Goal: Information Seeking & Learning: Learn about a topic

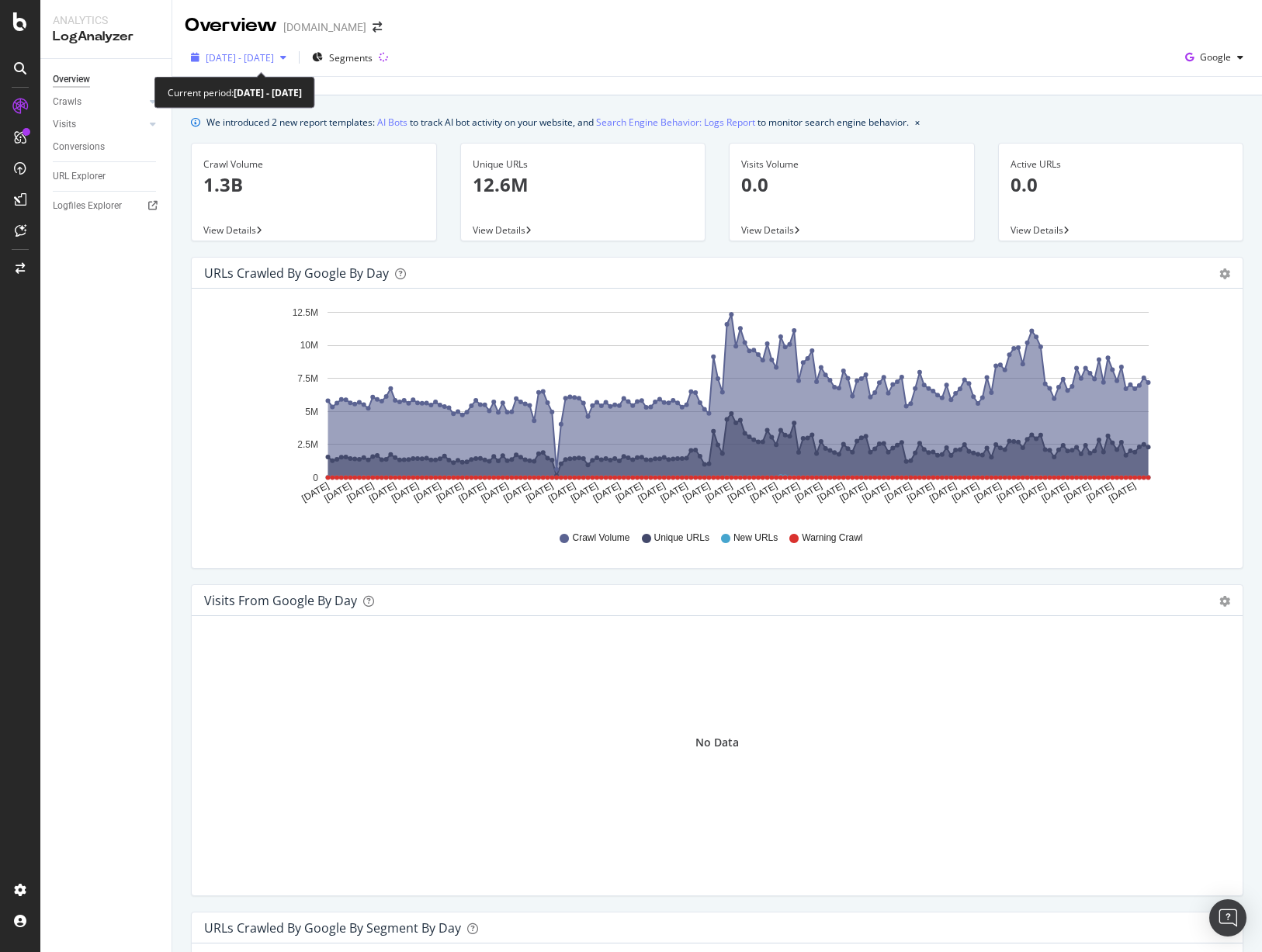
click at [274, 60] on span "[DATE] - [DATE]" at bounding box center [240, 57] width 69 height 13
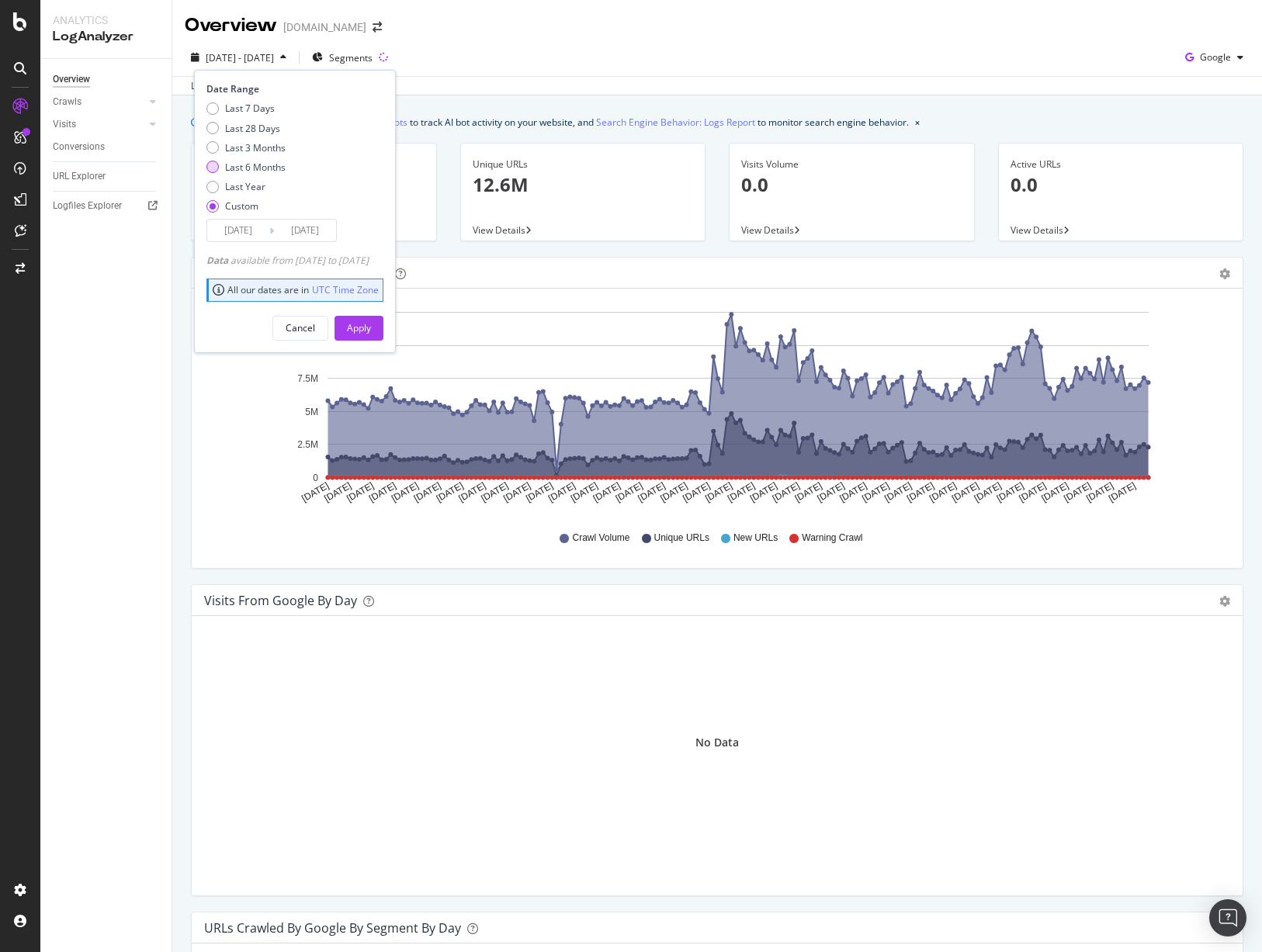
click at [260, 164] on div "Last 6 Months" at bounding box center [256, 166] width 61 height 13
type input "[DATE]"
click at [259, 152] on div "Last 3 Months" at bounding box center [256, 147] width 61 height 13
type input "[DATE]"
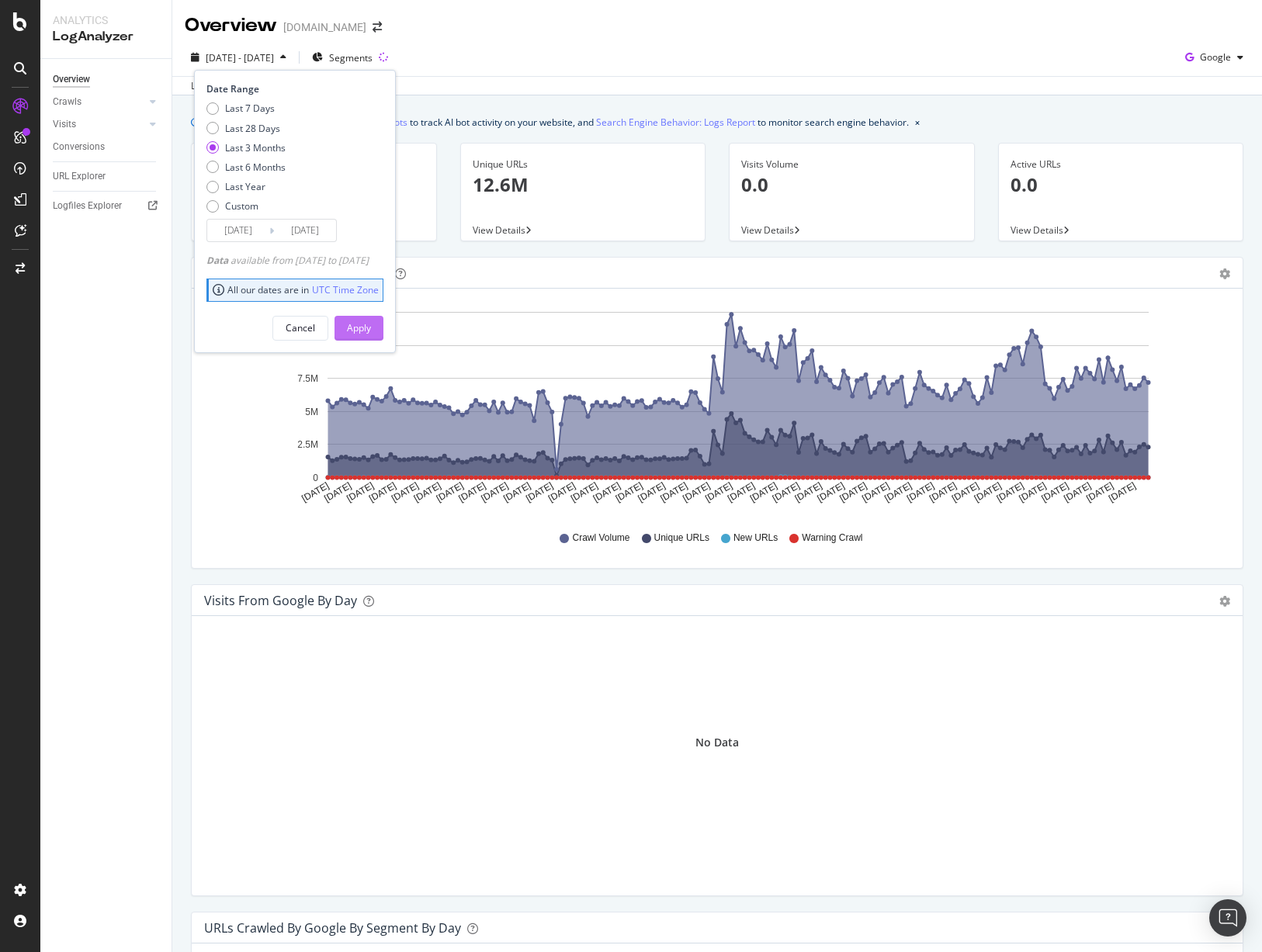
click at [372, 329] on div "Apply" at bounding box center [359, 327] width 24 height 13
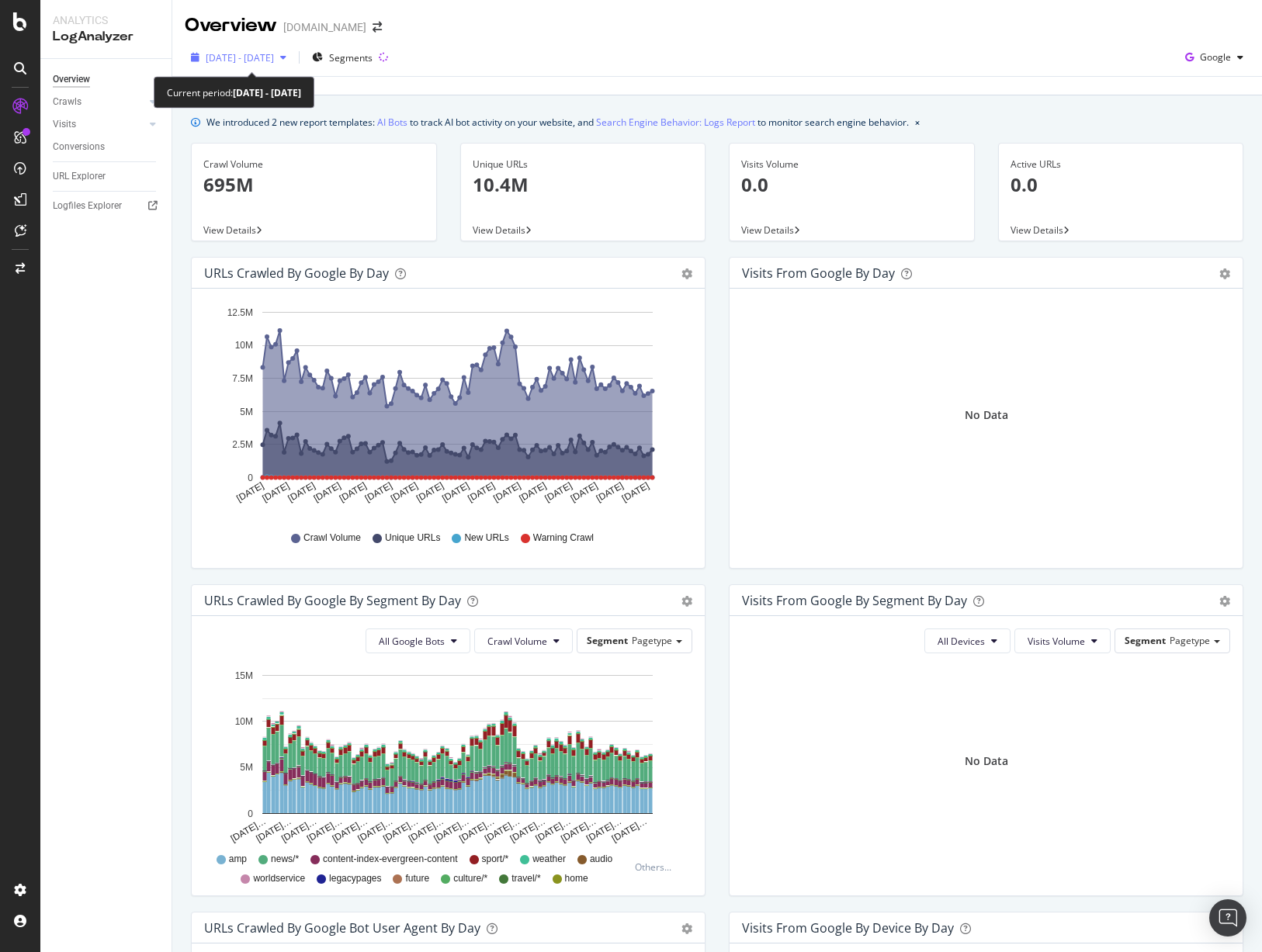
click at [274, 51] on span "[DATE] - [DATE]" at bounding box center [240, 57] width 69 height 13
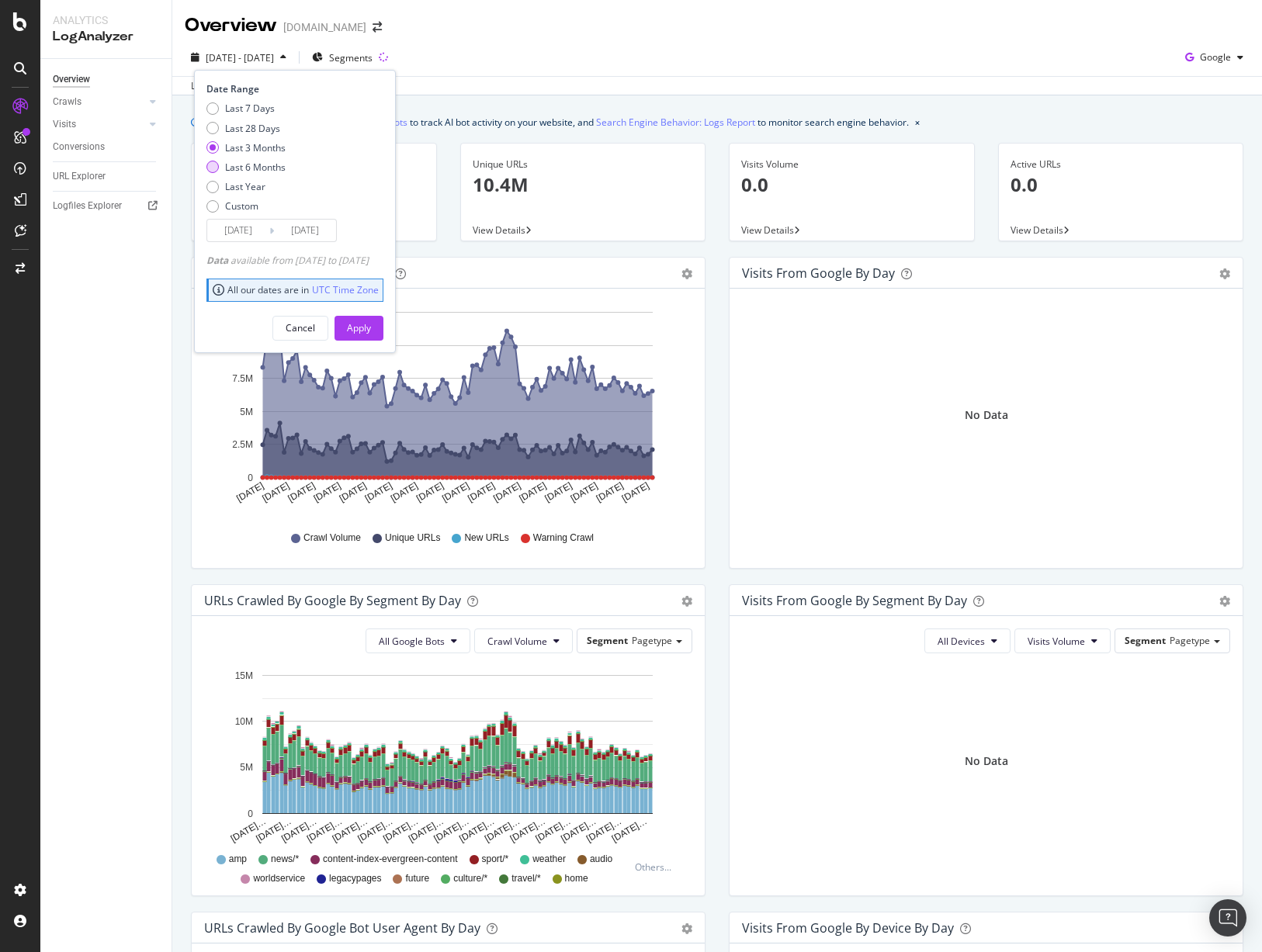
click at [261, 168] on div "Last 6 Months" at bounding box center [256, 166] width 61 height 13
type input "[DATE]"
click at [368, 324] on button "Apply" at bounding box center [359, 327] width 49 height 25
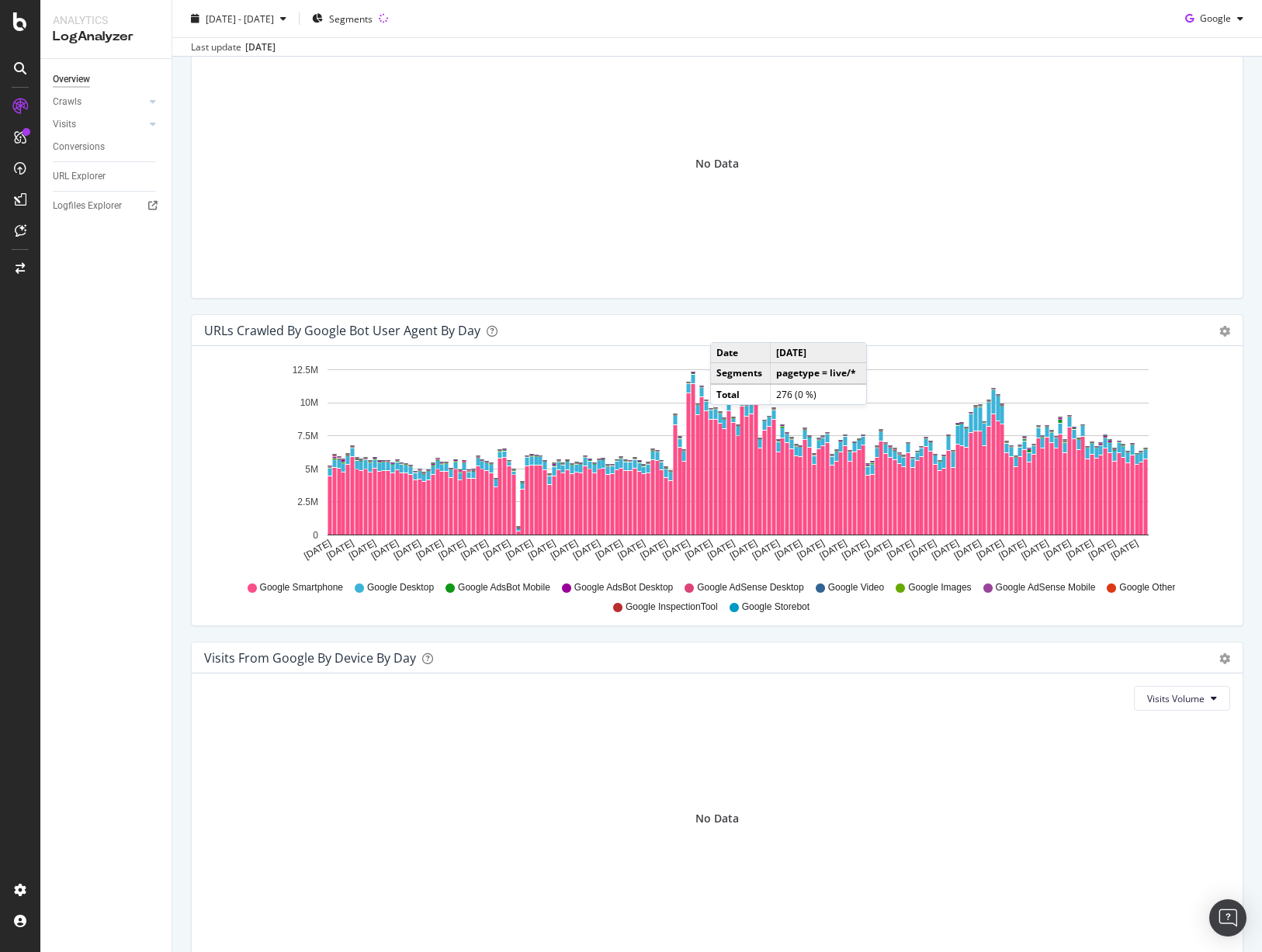
scroll to position [1323, 0]
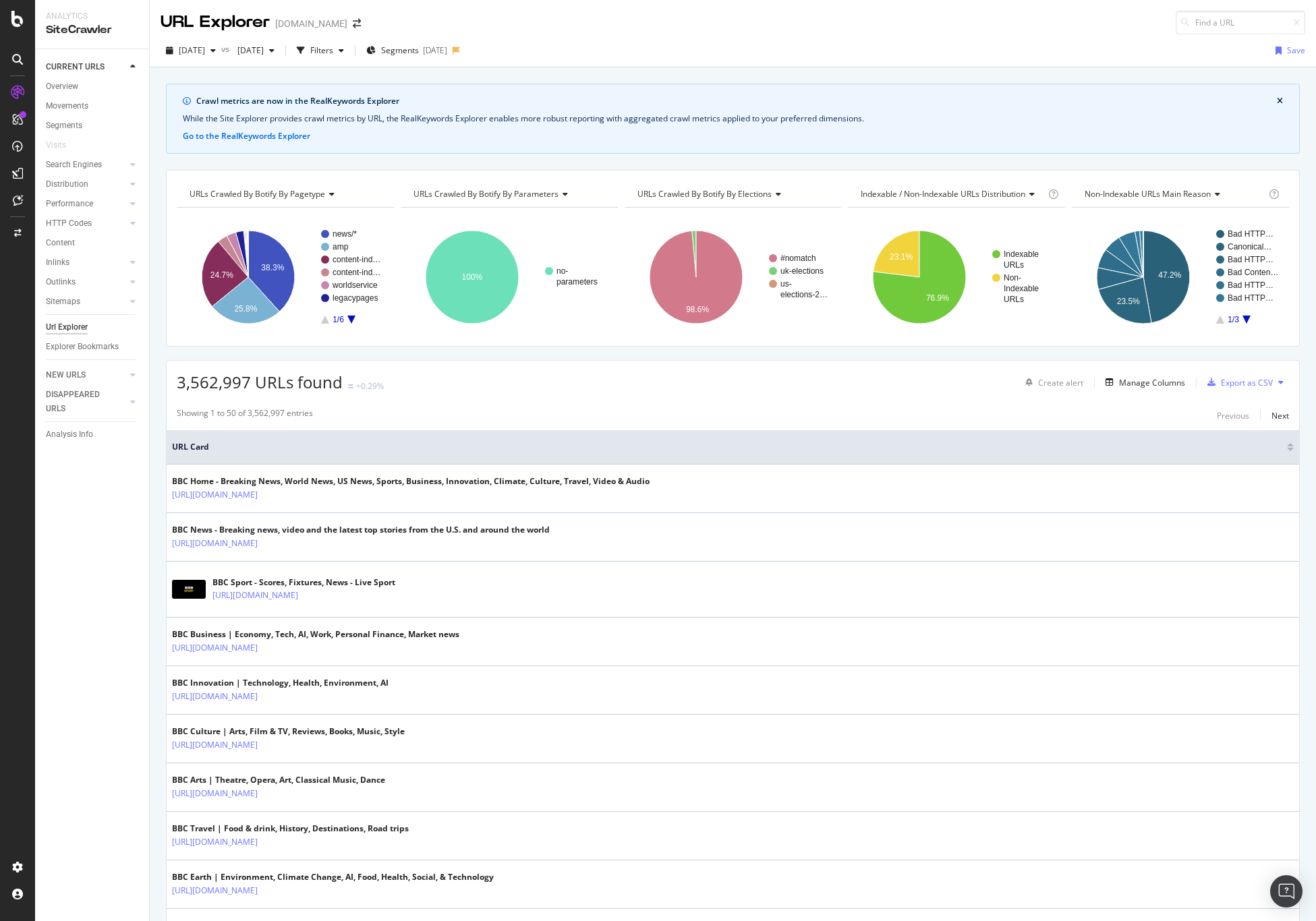
click at [295, 114] on div "While the Site Explorer provides crawl metrics by URL, the RealKeywords Explore…" at bounding box center [733, 119] width 1100 height 12
click at [522, 111] on div "Crawl metrics are now in the RealKeywords Explorer While the Site Explorer prov…" at bounding box center [733, 119] width 1134 height 70
click at [333, 52] on div "Filters" at bounding box center [321, 50] width 23 height 11
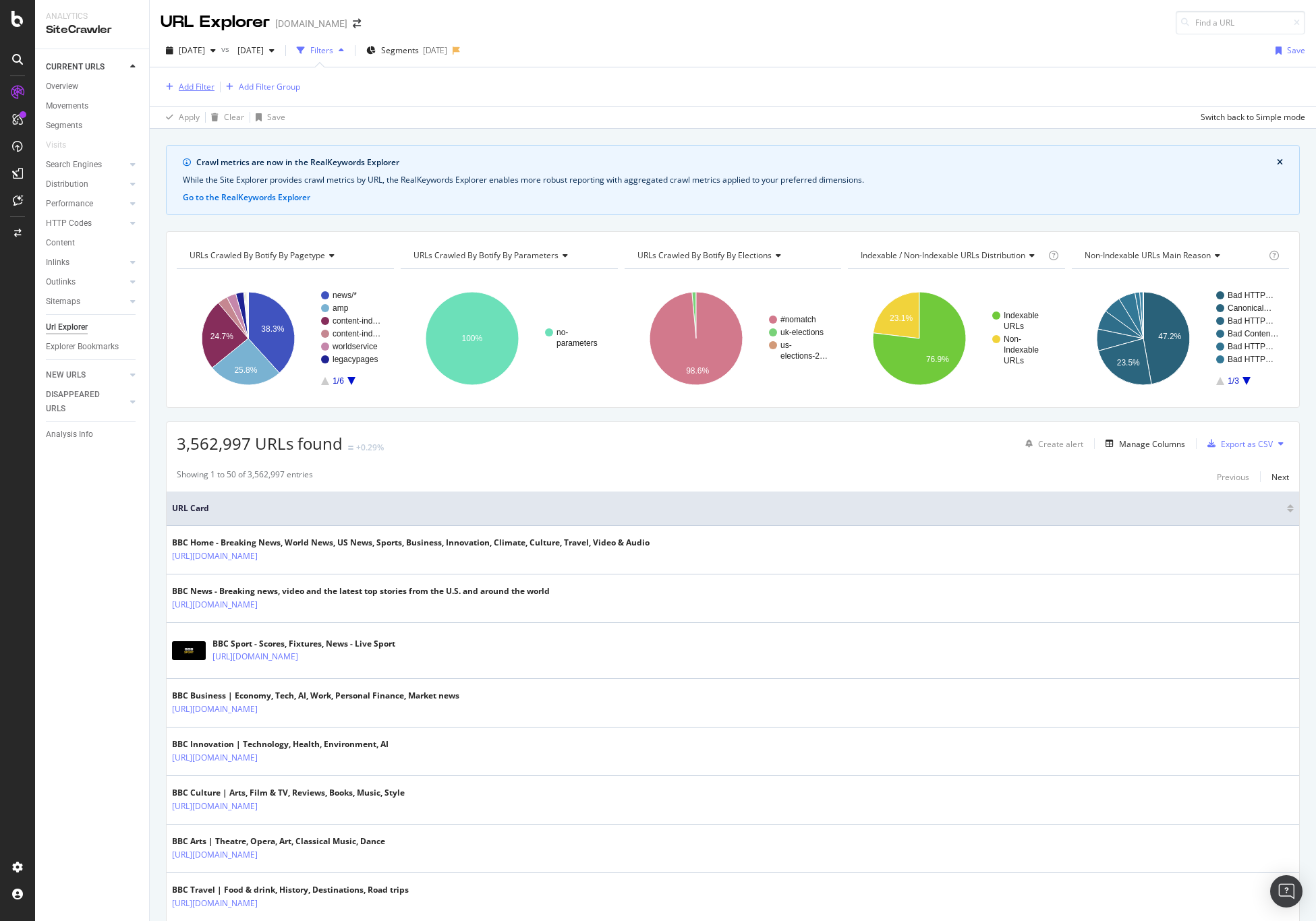
click at [196, 90] on div "Add Filter" at bounding box center [196, 86] width 36 height 11
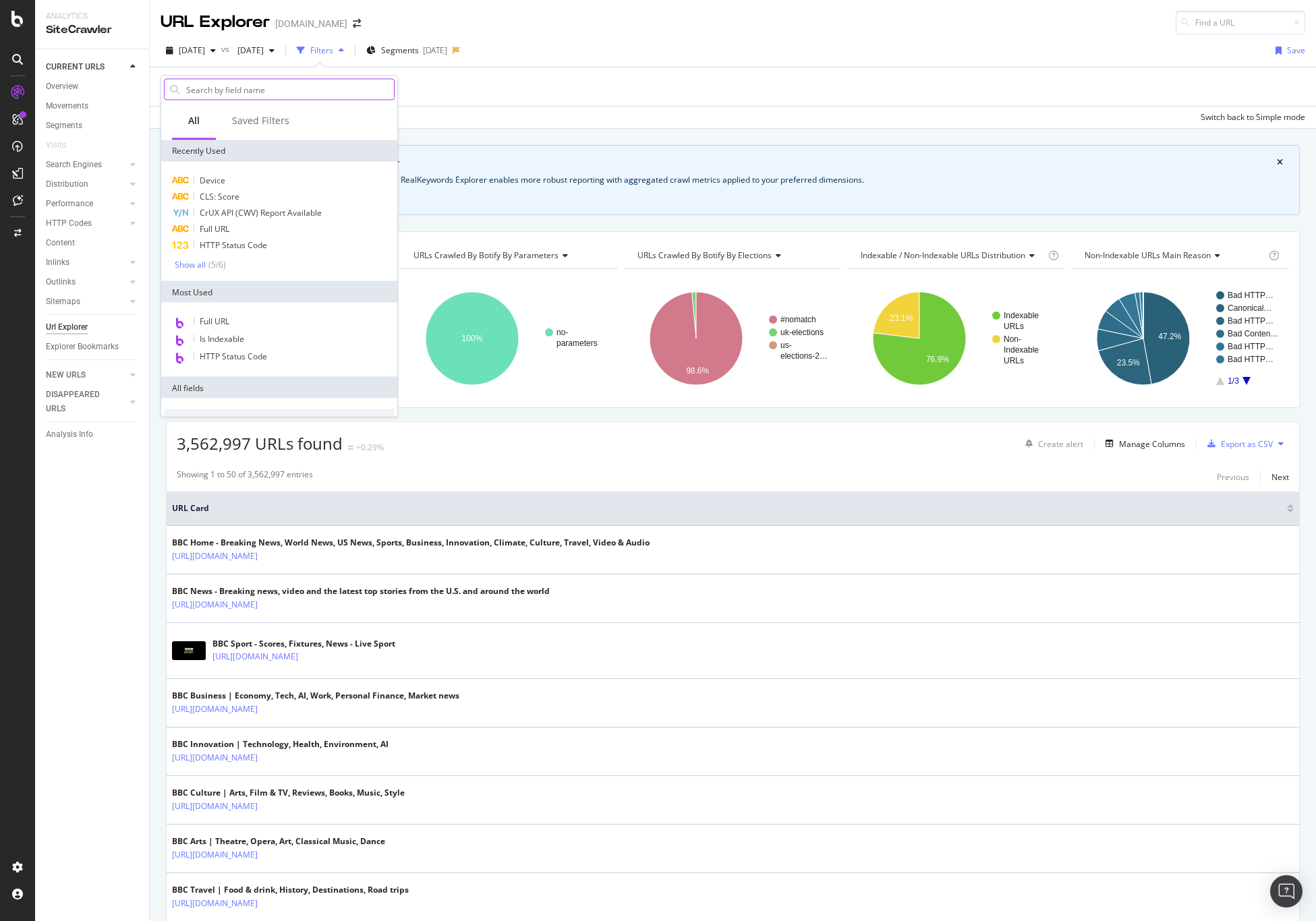
click at [249, 90] on input "text" at bounding box center [289, 90] width 209 height 20
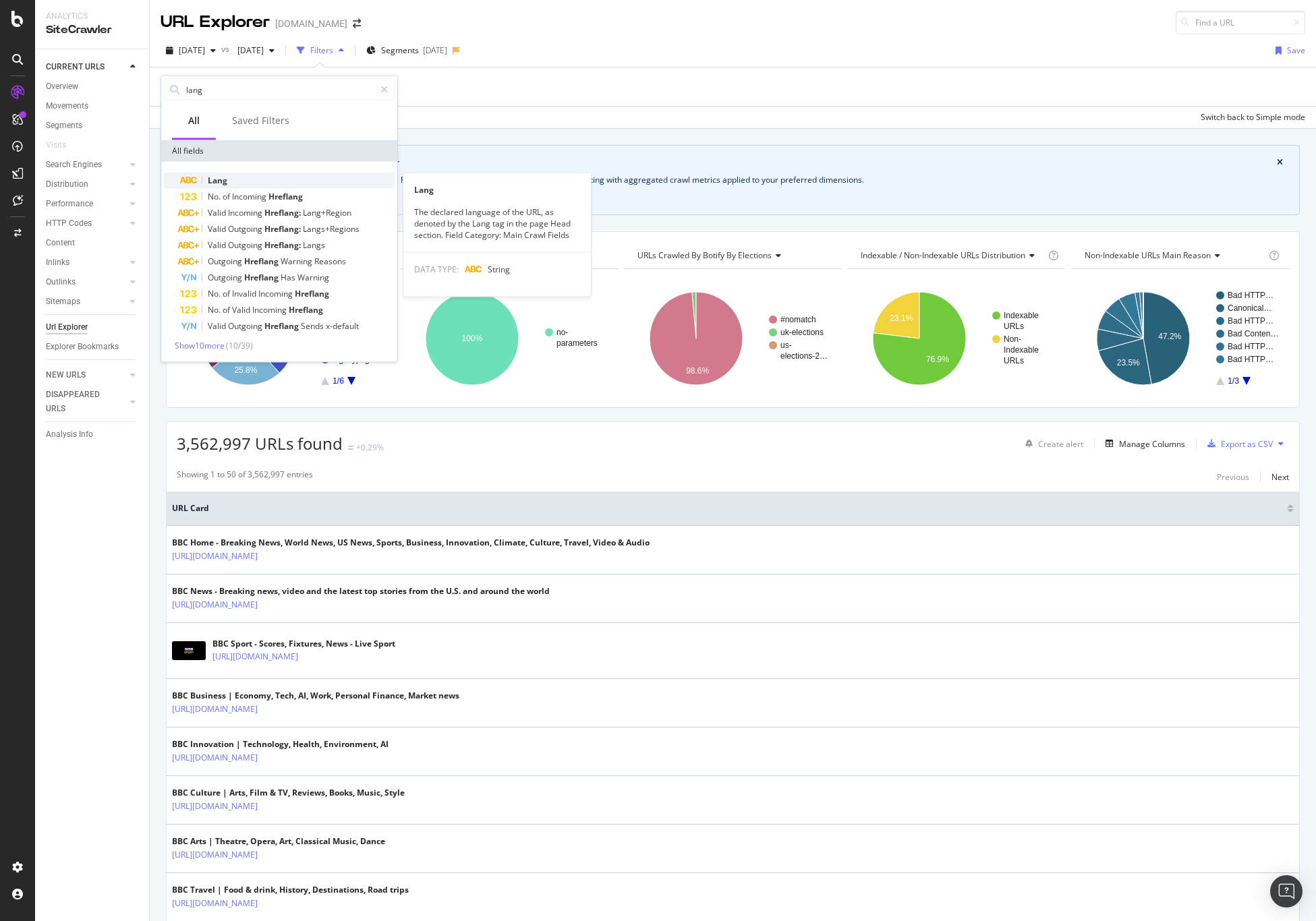
type input "lang"
click at [267, 182] on div "Lang" at bounding box center [287, 180] width 214 height 16
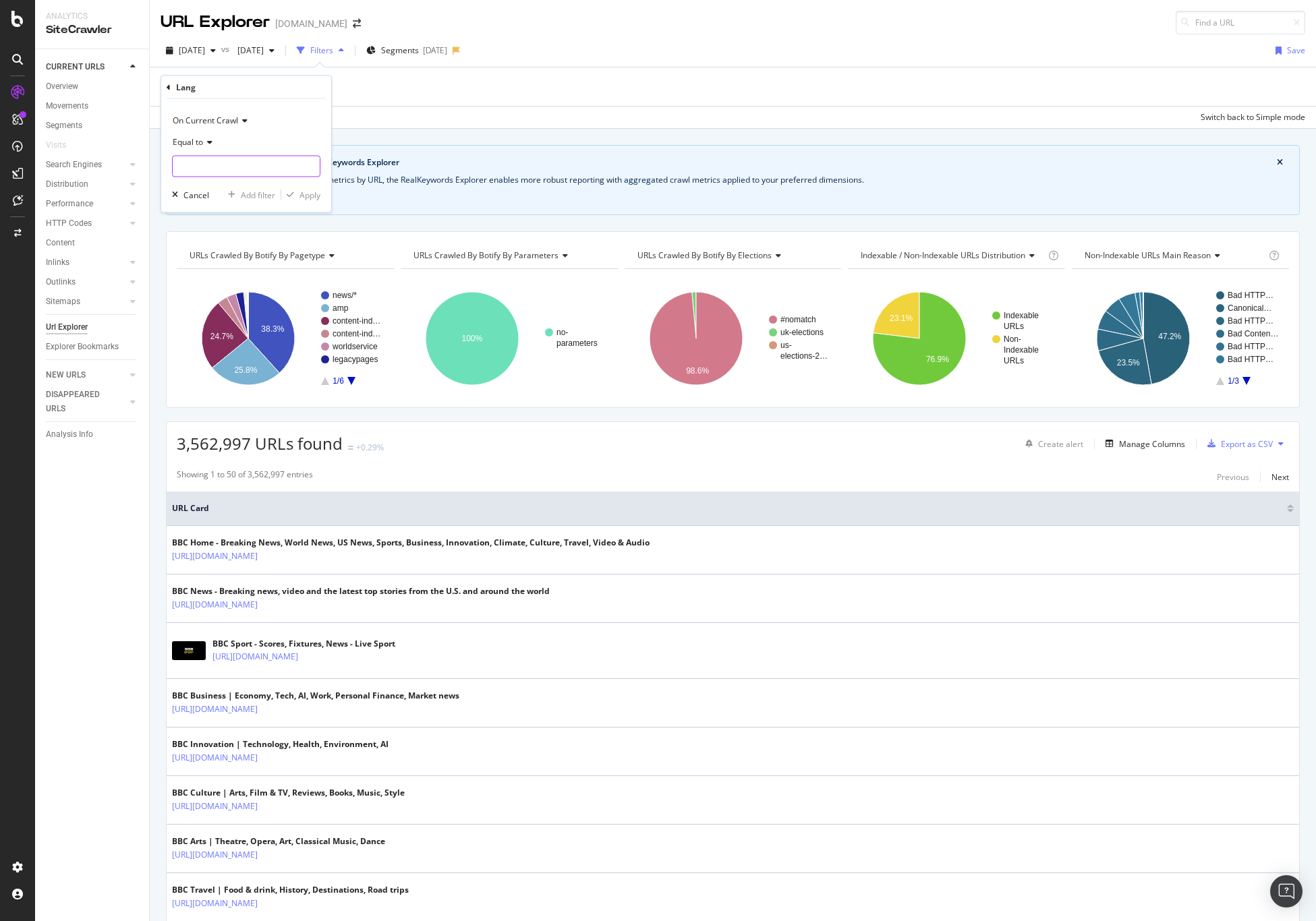
click at [205, 162] on input "text" at bounding box center [246, 166] width 147 height 21
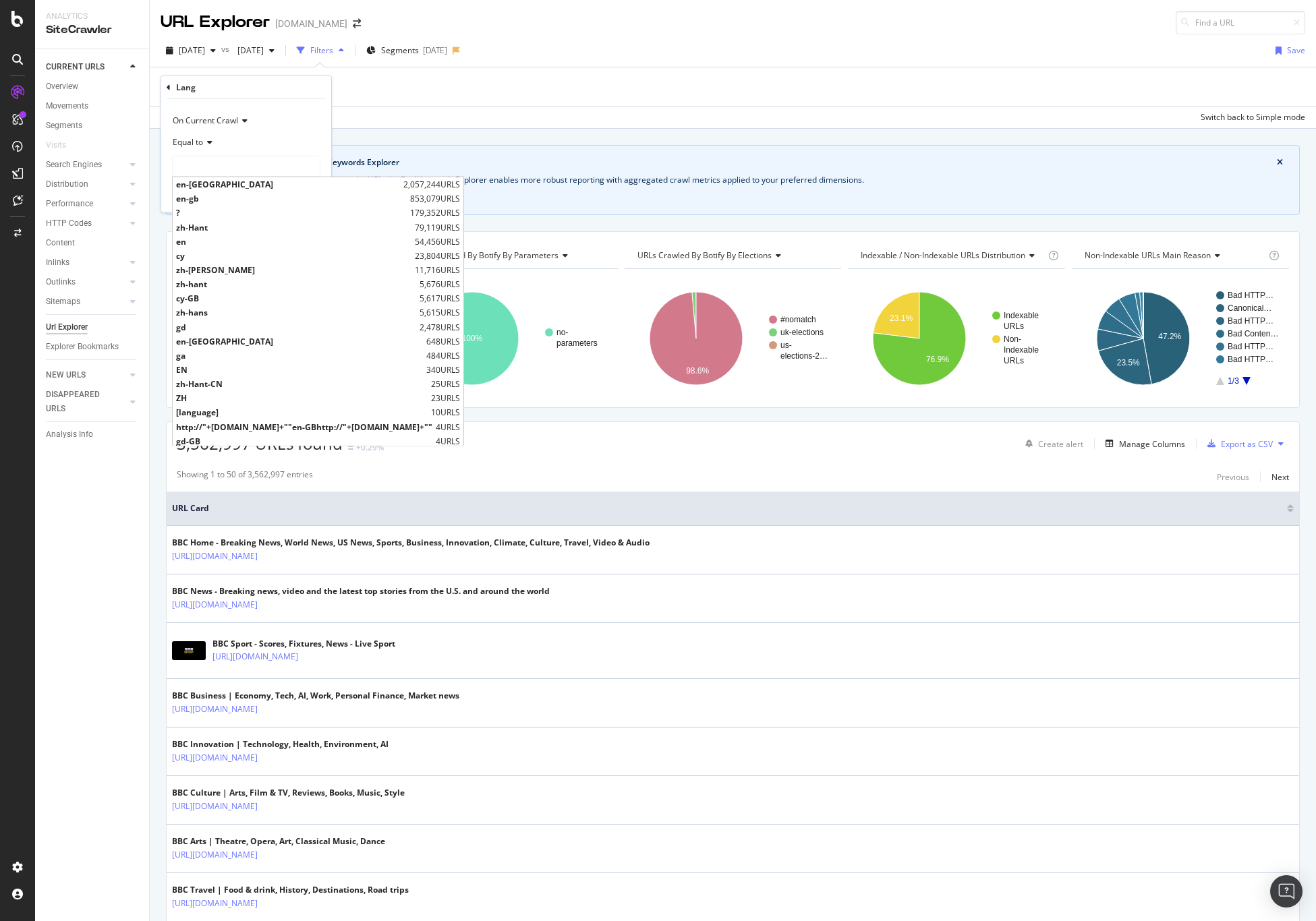
click at [202, 141] on span "Equal to" at bounding box center [188, 142] width 31 height 11
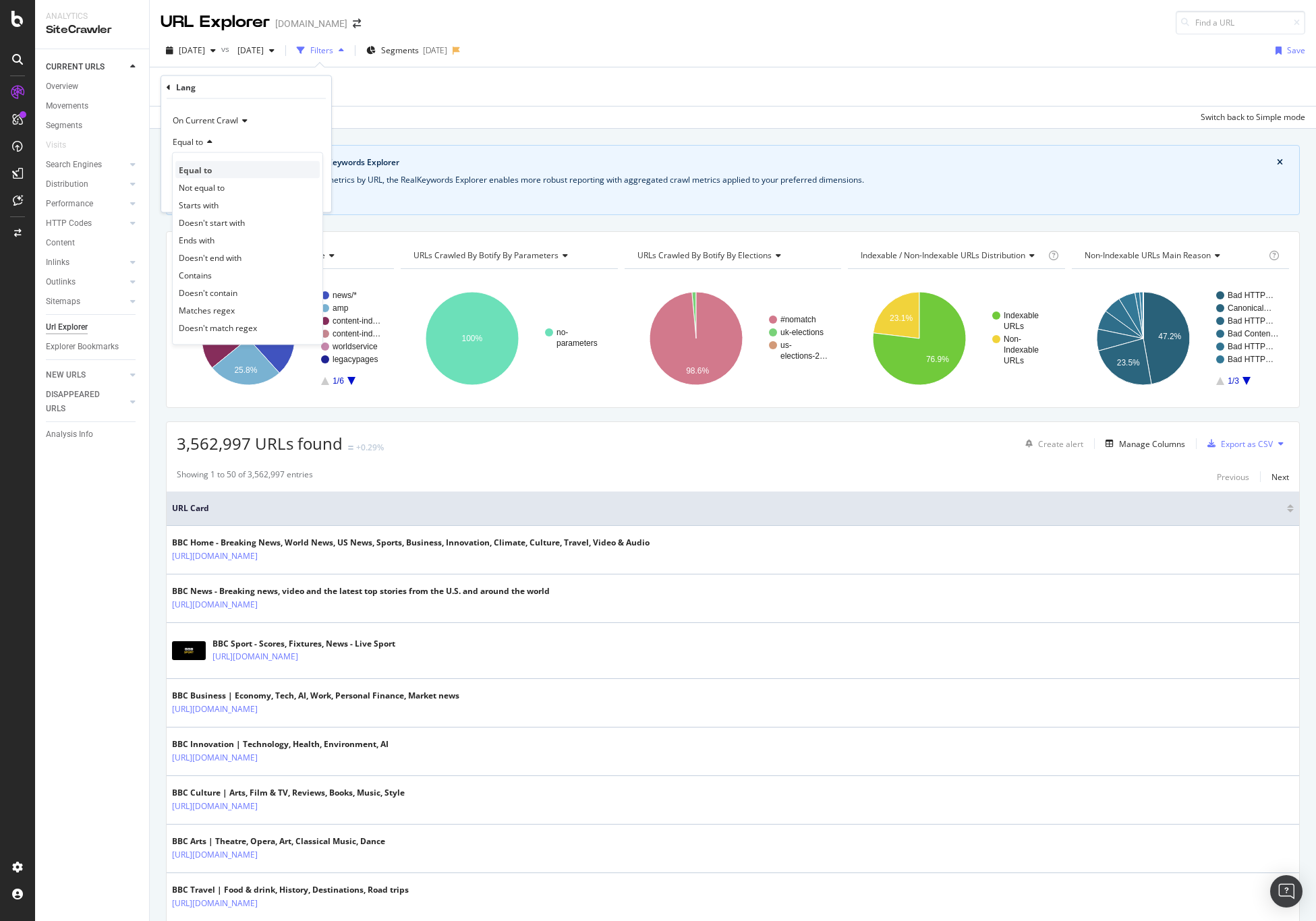
click at [278, 168] on div "Equal to" at bounding box center [247, 170] width 144 height 18
click at [277, 166] on input "text" at bounding box center [246, 166] width 147 height 21
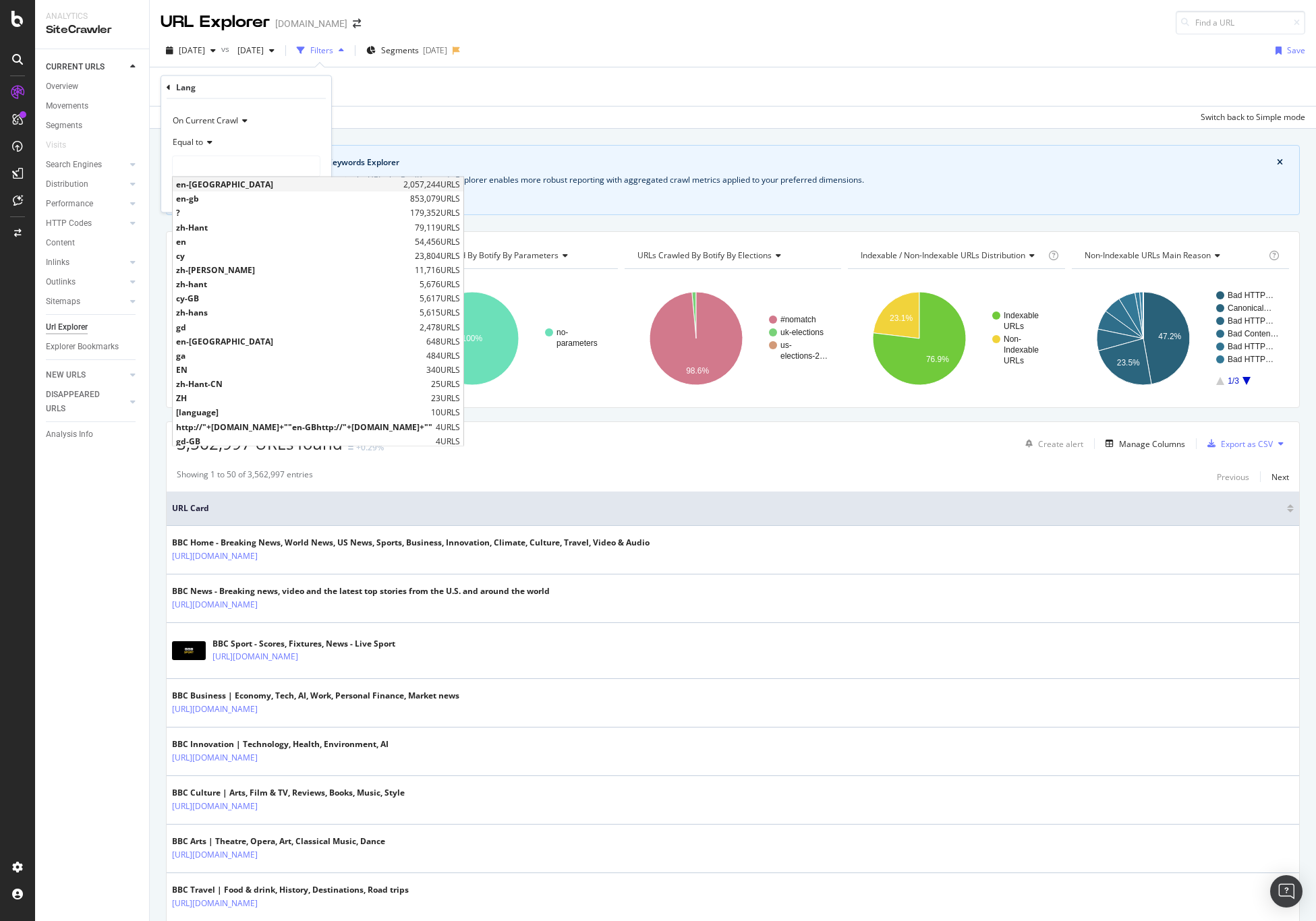
click at [224, 184] on span "en-GB" at bounding box center [288, 184] width 224 height 11
type input "en-GB"
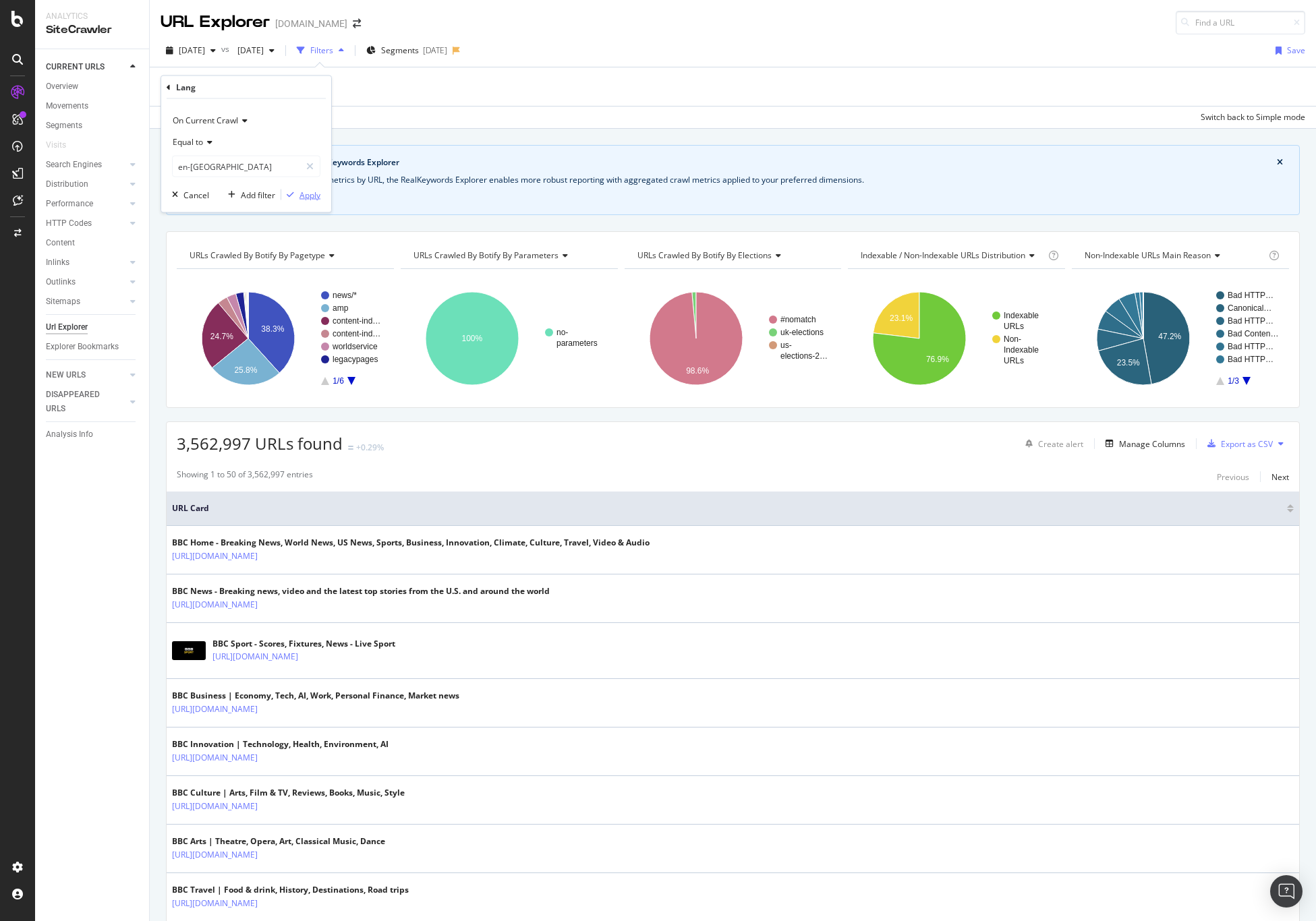
click at [305, 195] on div "Apply" at bounding box center [310, 194] width 20 height 11
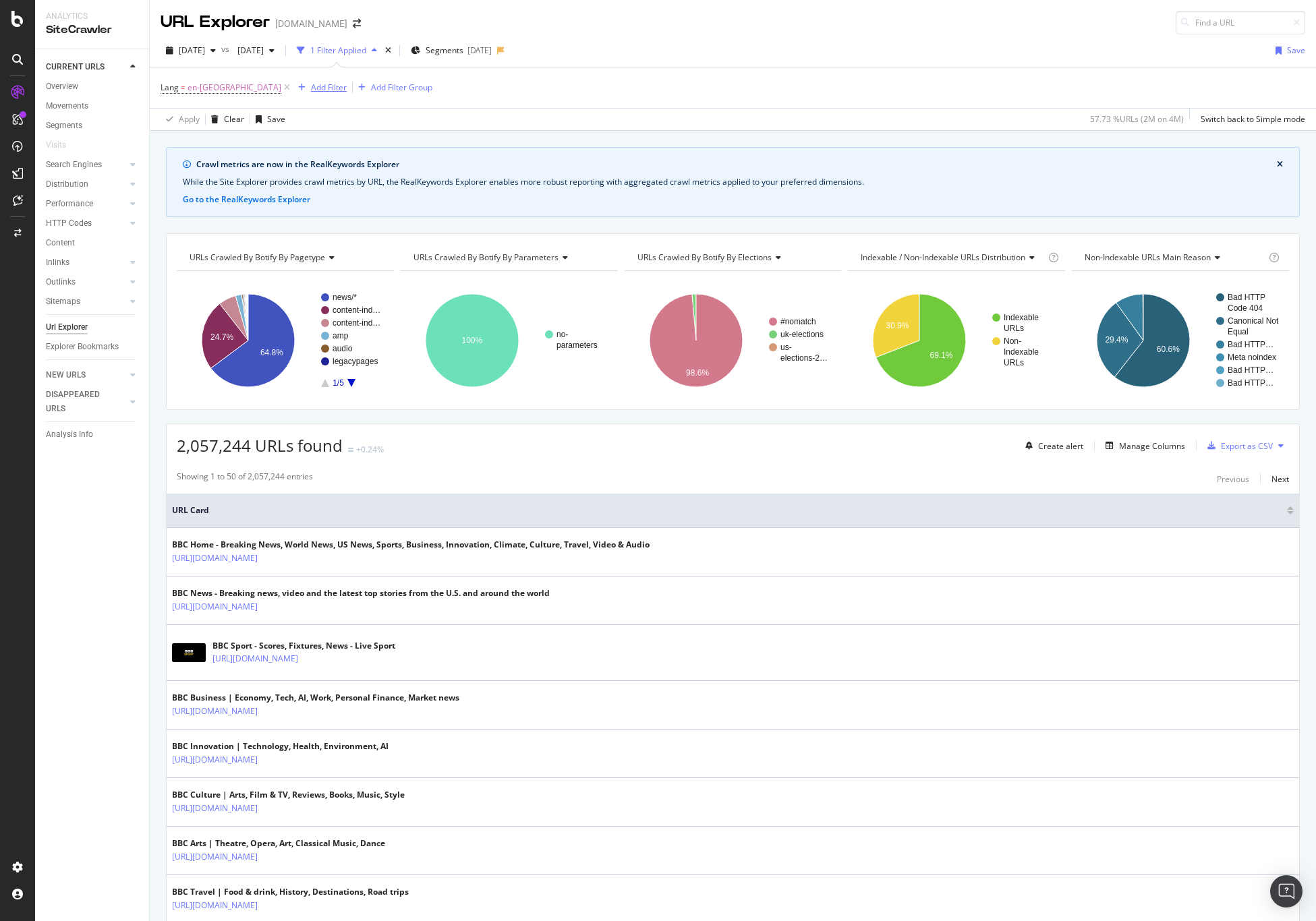
click at [311, 82] on div "Add Filter" at bounding box center [329, 87] width 36 height 11
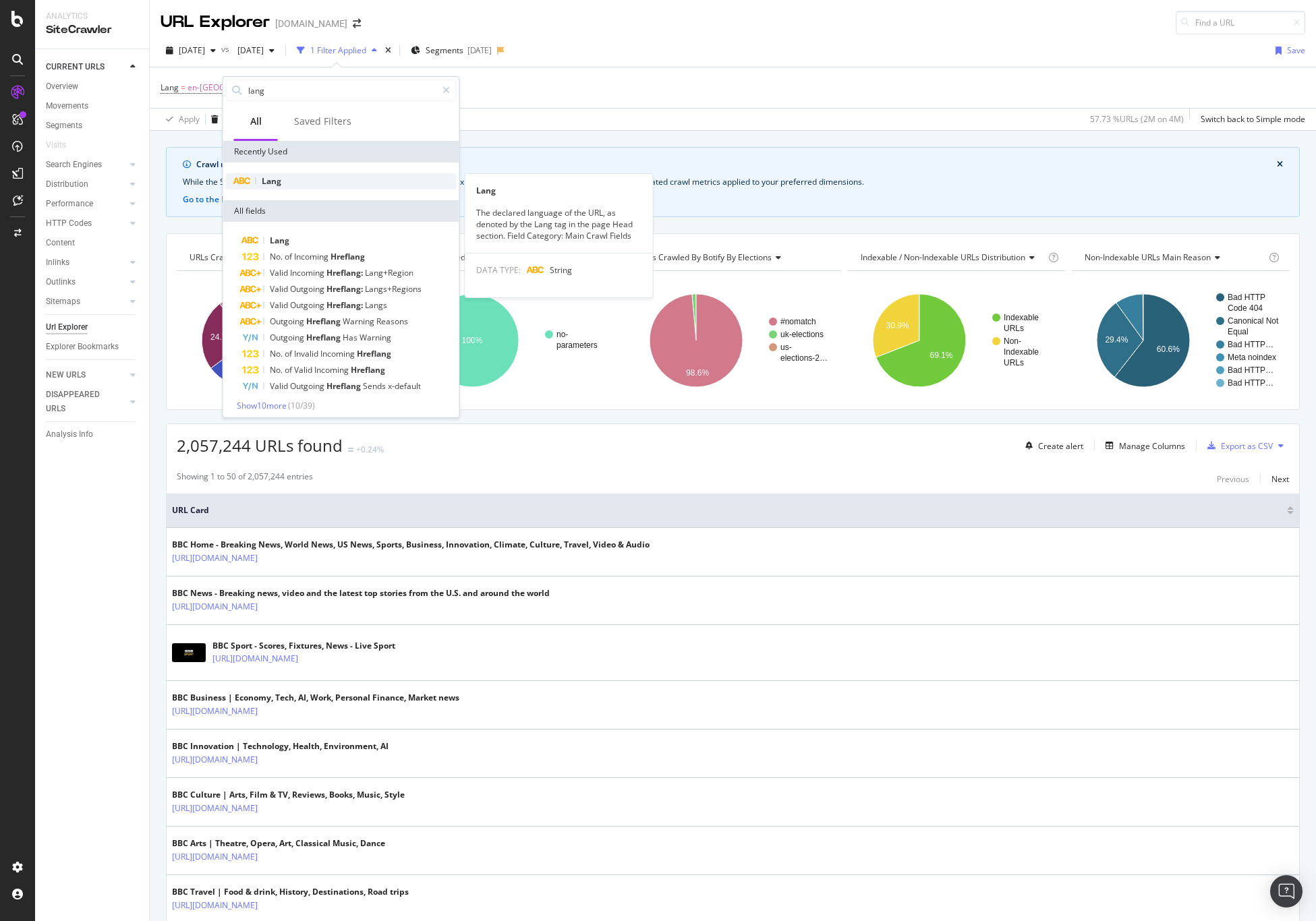
click at [273, 179] on span "Lang" at bounding box center [271, 180] width 20 height 11
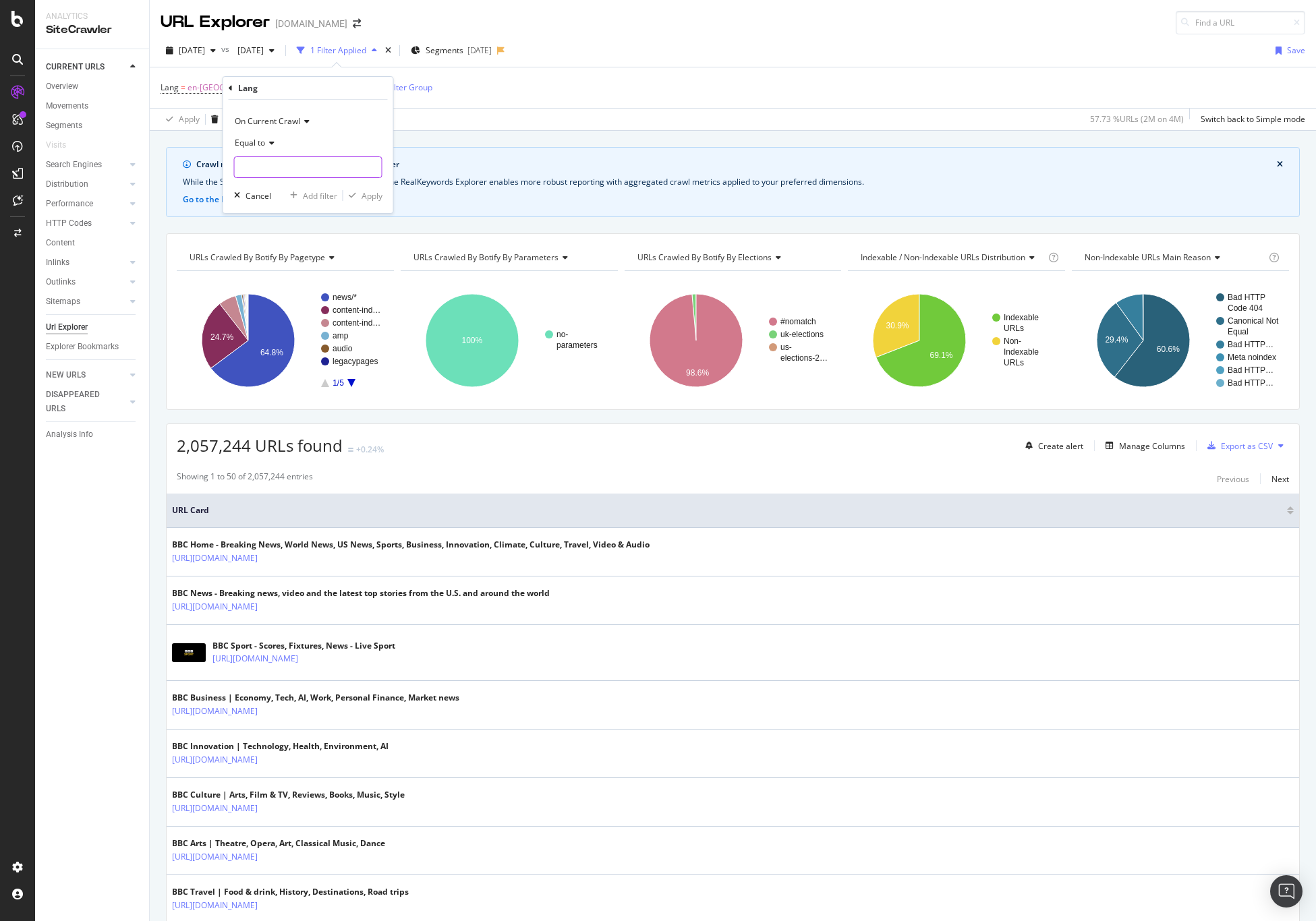
click at [279, 168] on input "text" at bounding box center [308, 166] width 147 height 21
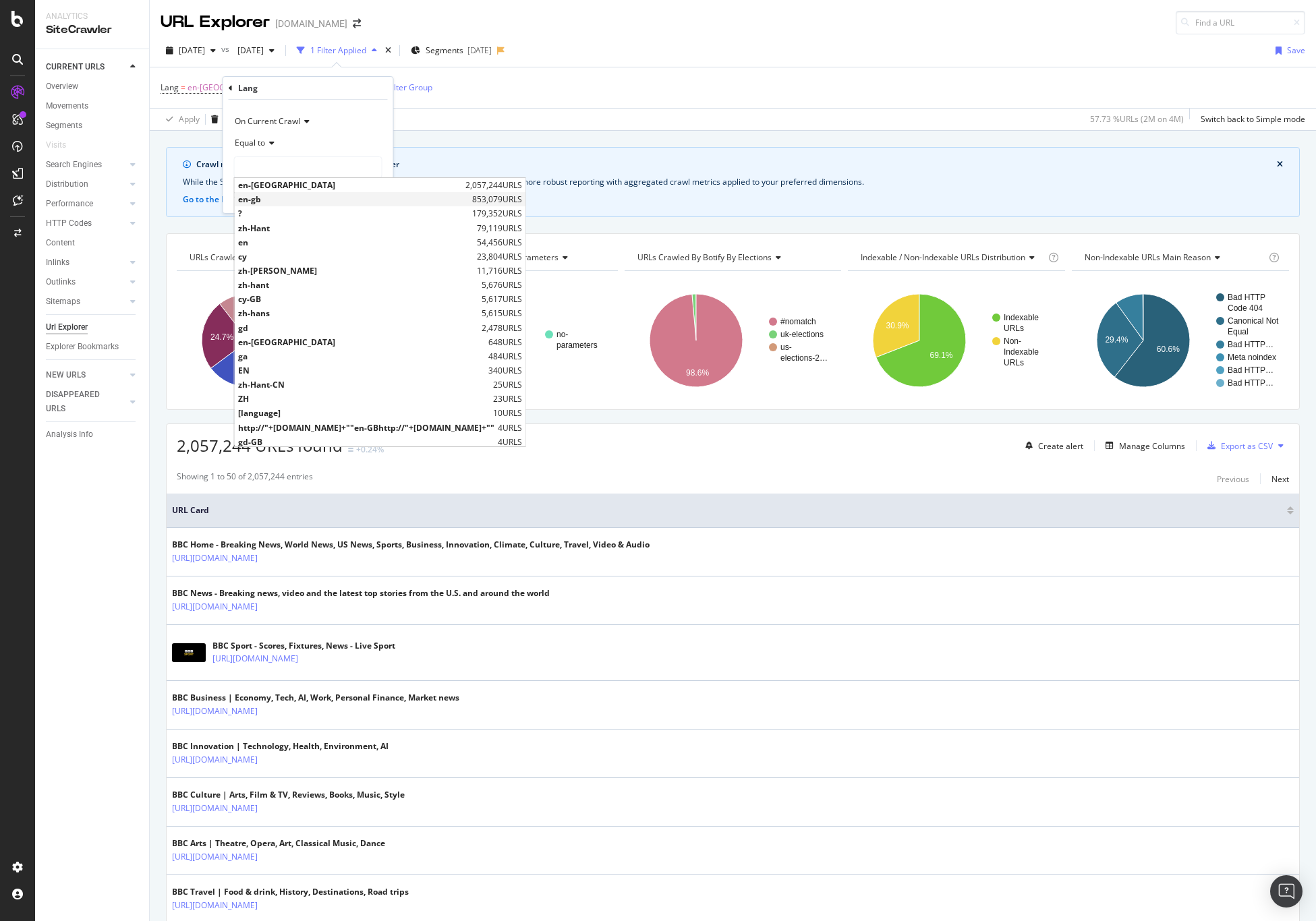
click at [277, 196] on span "en-gb" at bounding box center [354, 199] width 231 height 11
type input "en-gb"
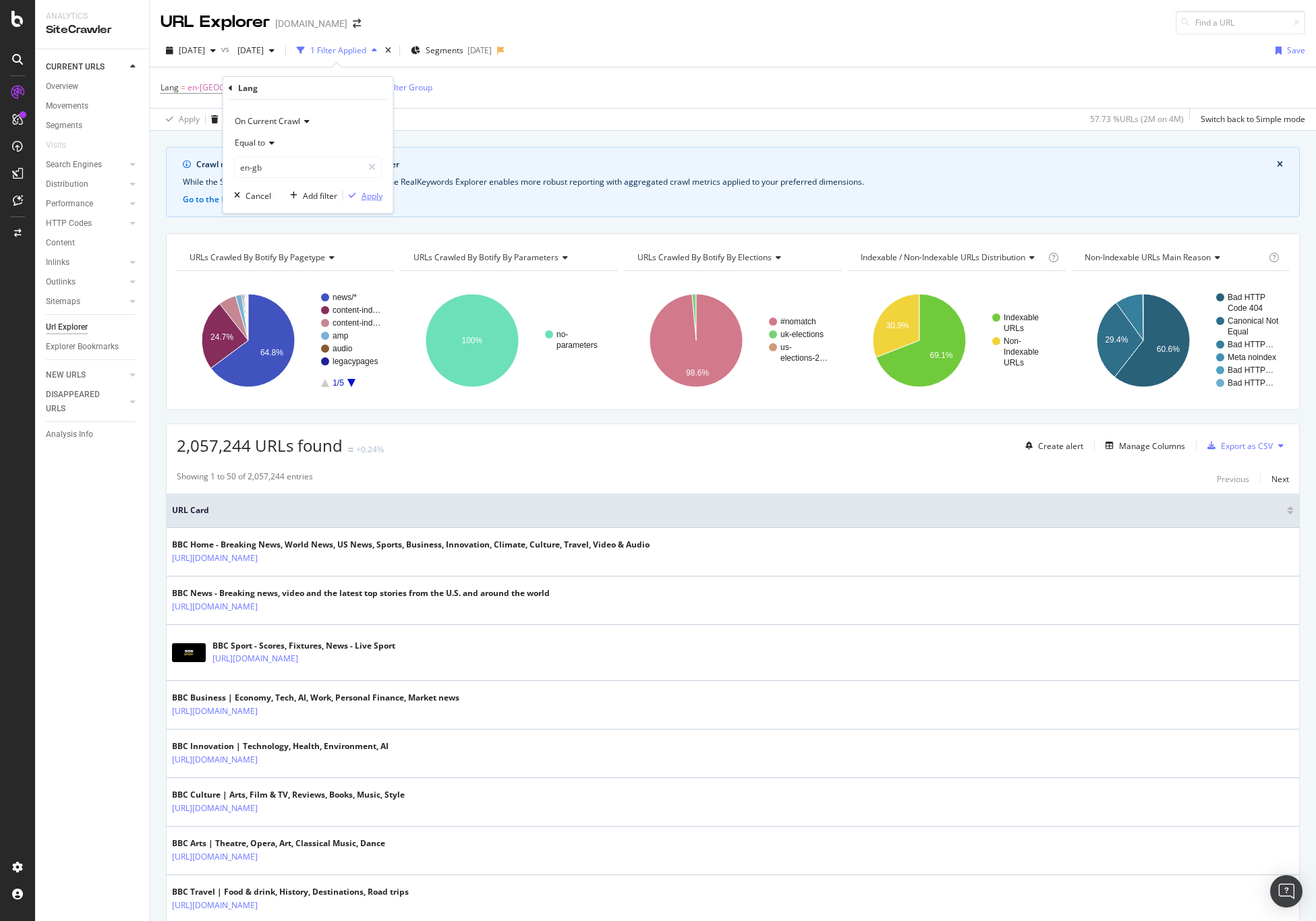
click at [378, 198] on div "Apply" at bounding box center [371, 195] width 20 height 11
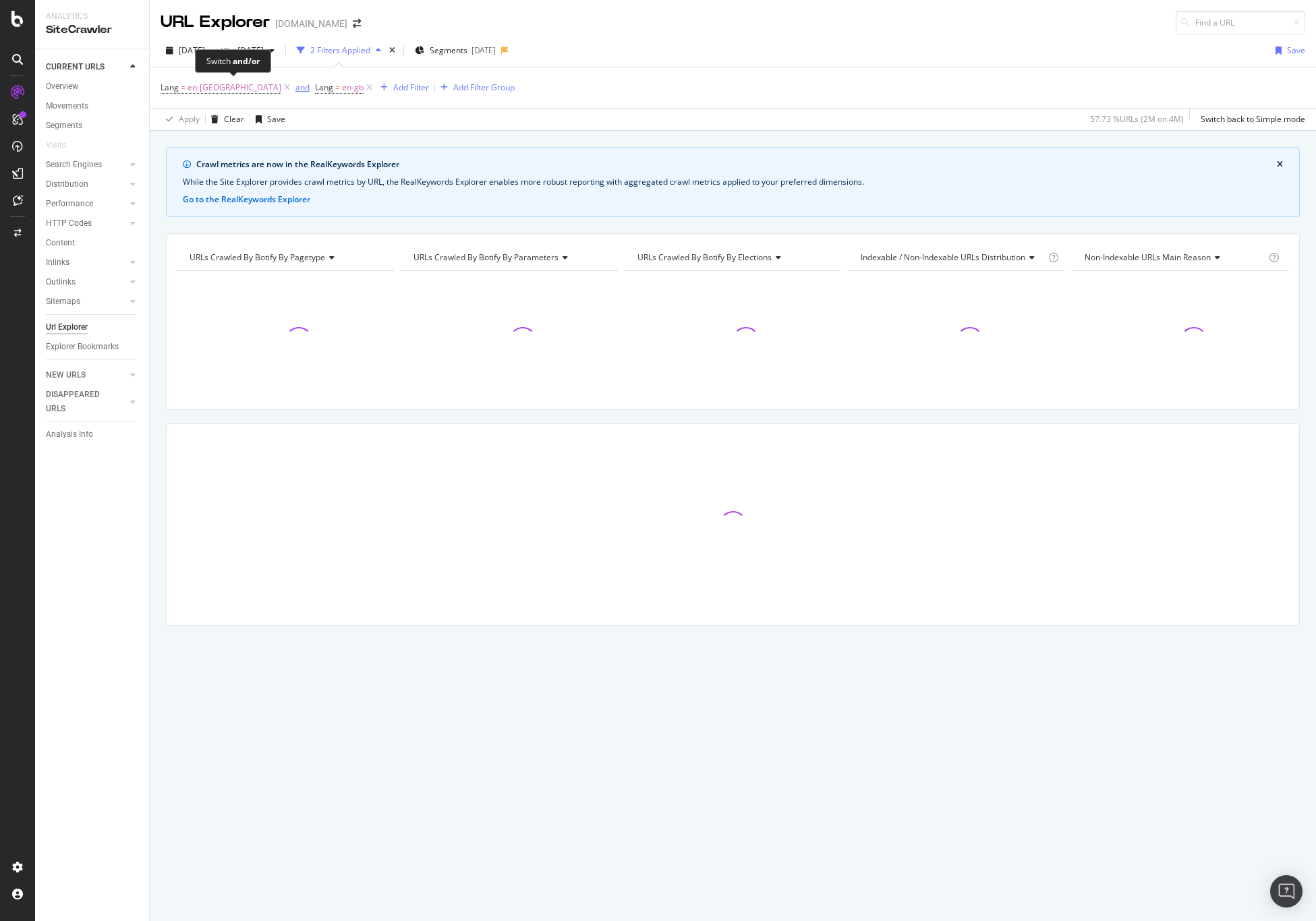
click at [295, 86] on div "and" at bounding box center [302, 87] width 15 height 11
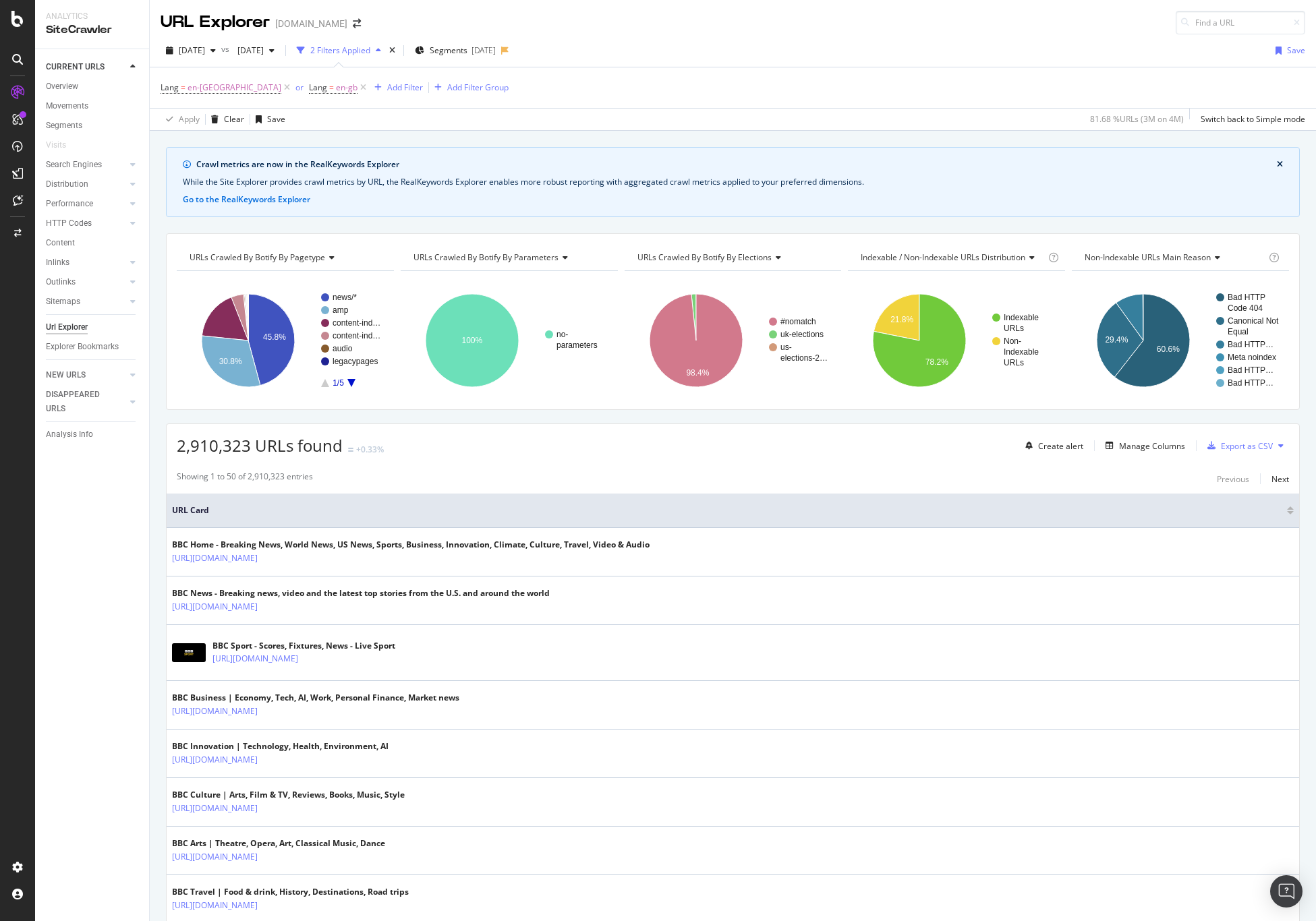
click at [351, 381] on icon "A chart." at bounding box center [351, 382] width 8 height 8
click at [327, 383] on rect "A chart." at bounding box center [352, 341] width 62 height 94
click at [325, 383] on icon "A chart." at bounding box center [325, 382] width 8 height 8
click at [1278, 162] on icon "close banner" at bounding box center [1279, 164] width 6 height 8
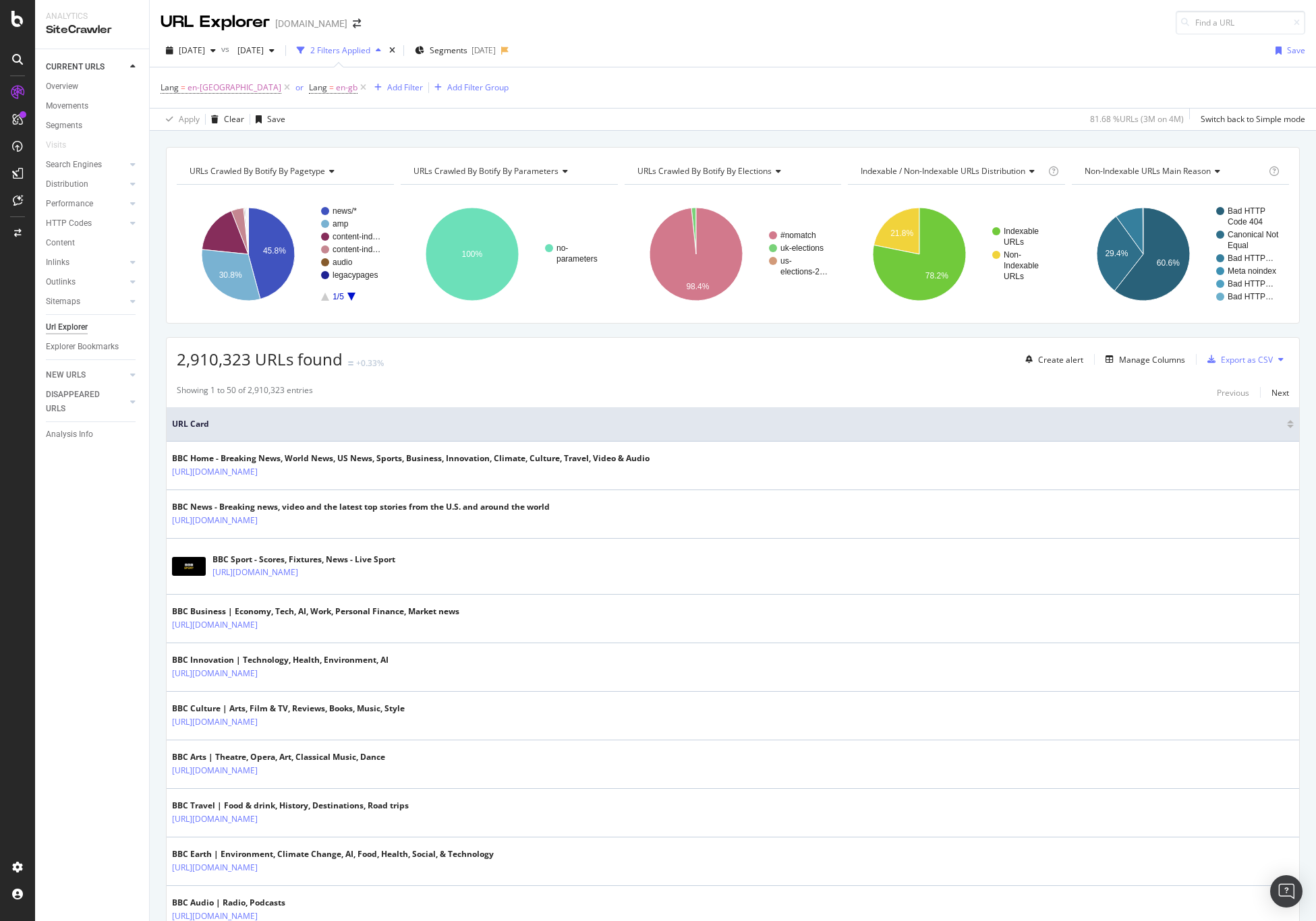
click at [468, 135] on div "URLs Crawled By Botify By pagetype Chart (by Value) Table Expand Export as CSV …" at bounding box center [733, 147] width 1167 height 32
click at [358, 85] on icon at bounding box center [363, 88] width 11 height 14
click at [194, 85] on span "en-GB" at bounding box center [235, 88] width 94 height 19
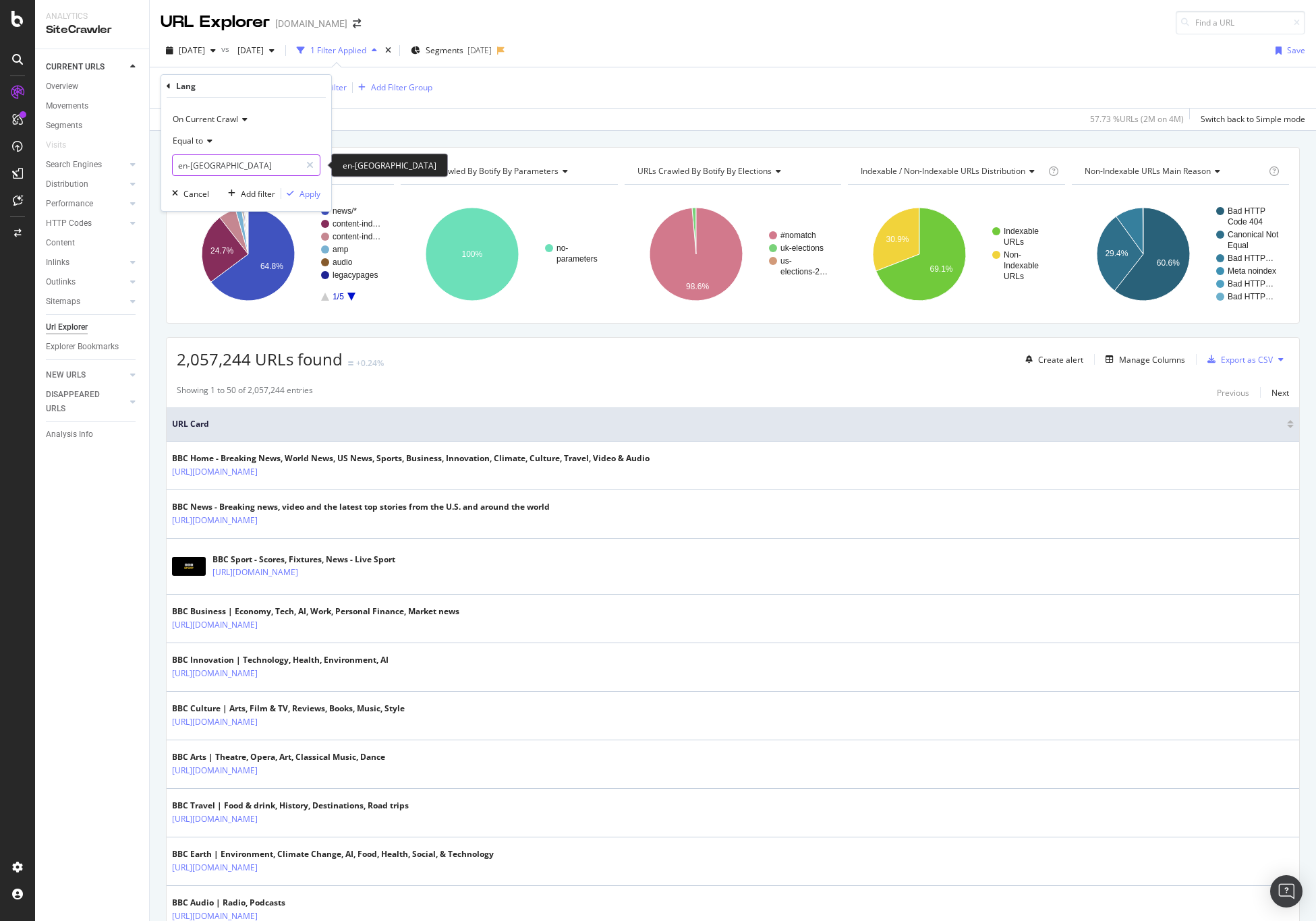
click at [231, 163] on input "en-GB" at bounding box center [236, 165] width 127 height 21
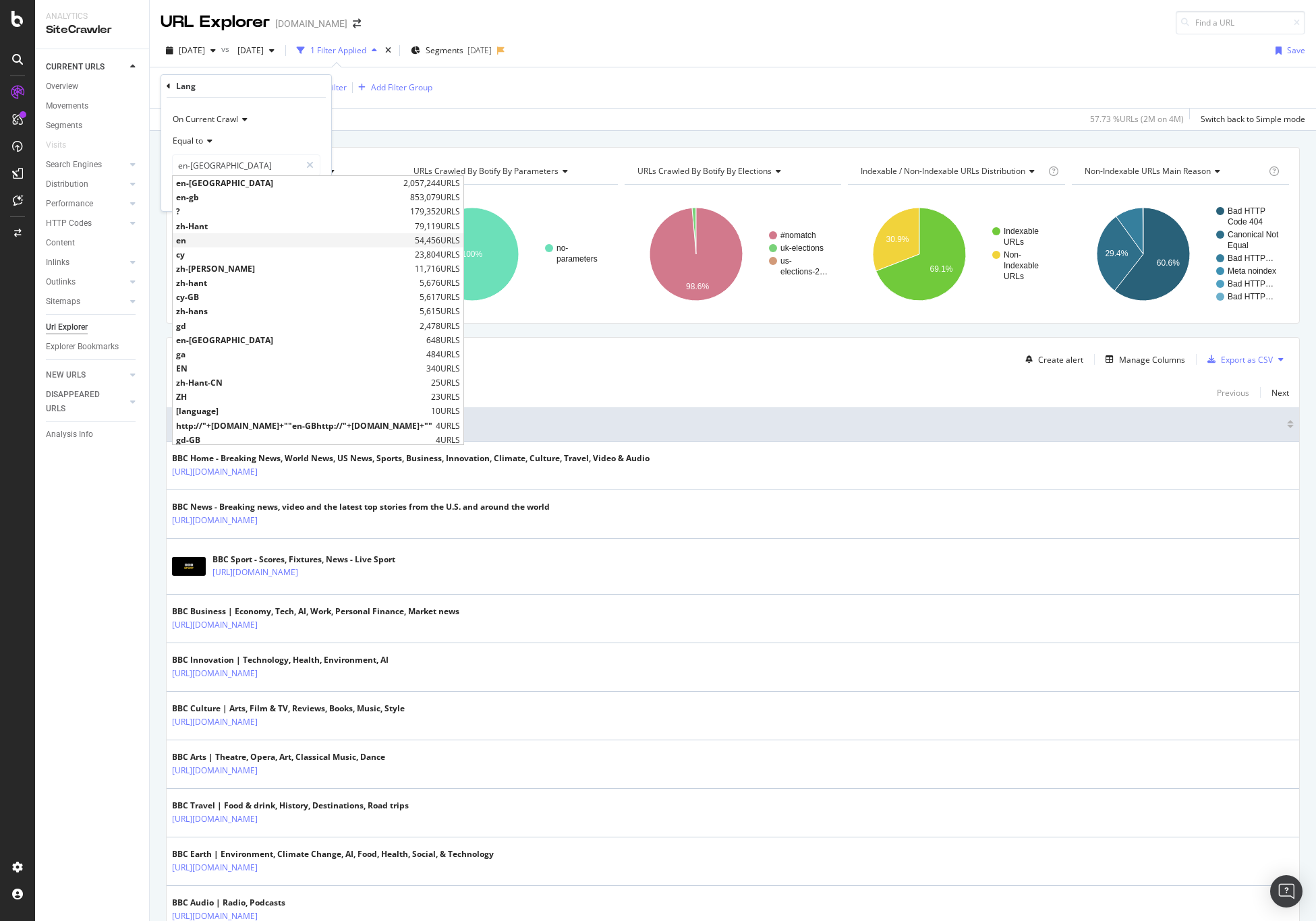
click at [217, 237] on span "en" at bounding box center [294, 240] width 236 height 11
type input "en"
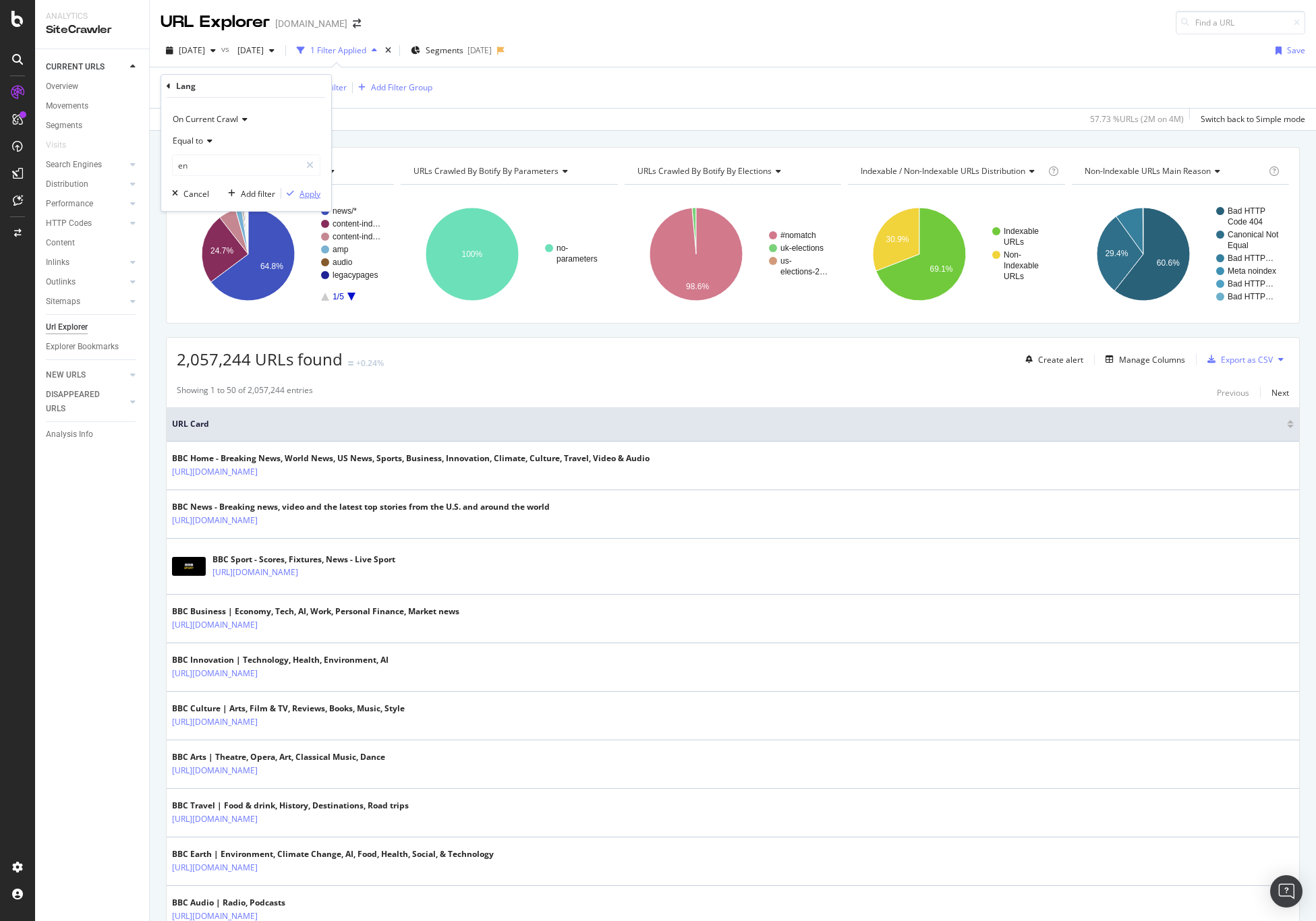
click at [302, 192] on div "Apply" at bounding box center [310, 193] width 20 height 11
